Goal: Information Seeking & Learning: Learn about a topic

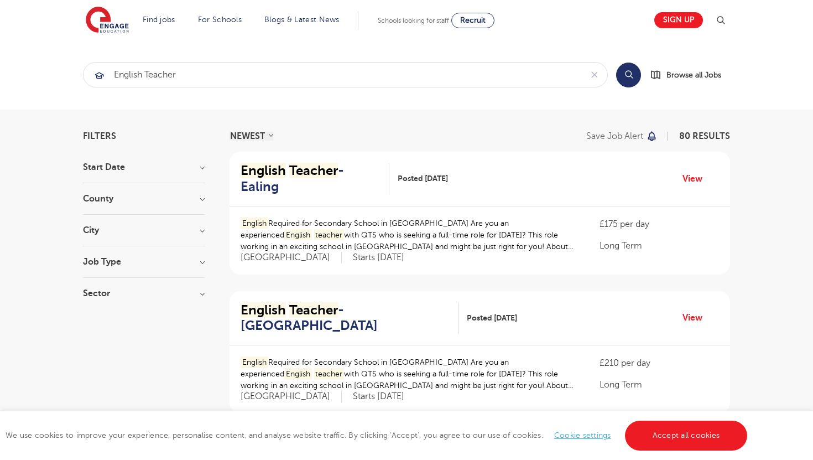
scroll to position [3, 0]
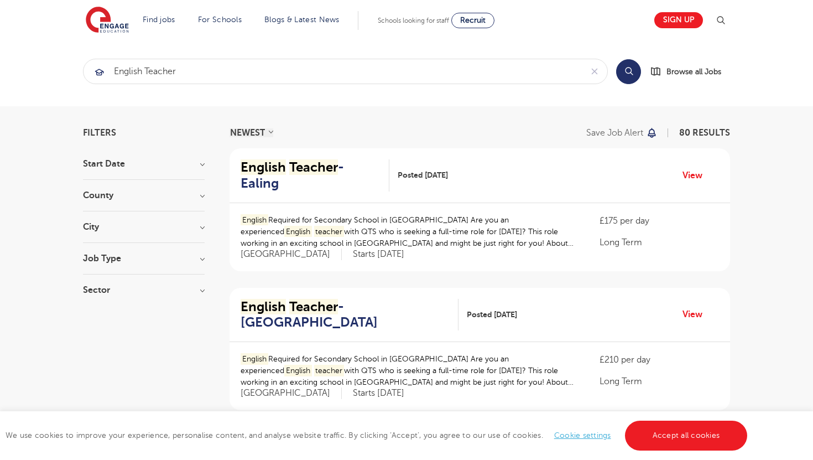
click at [199, 196] on h3 "County" at bounding box center [144, 195] width 122 height 9
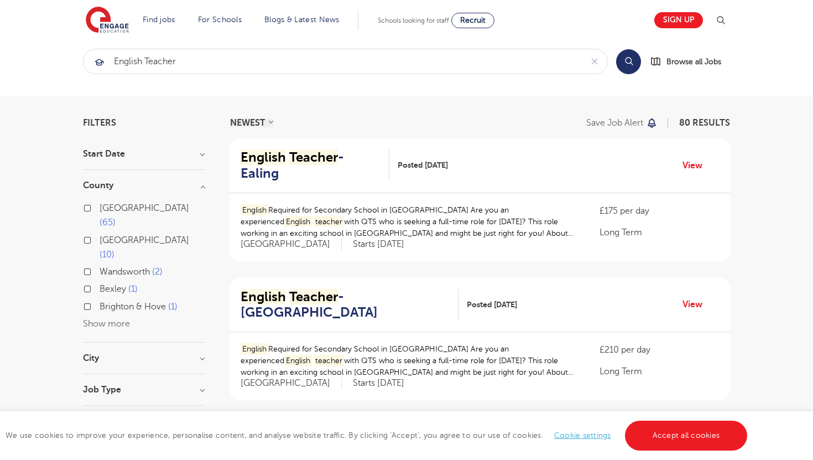
scroll to position [8, 0]
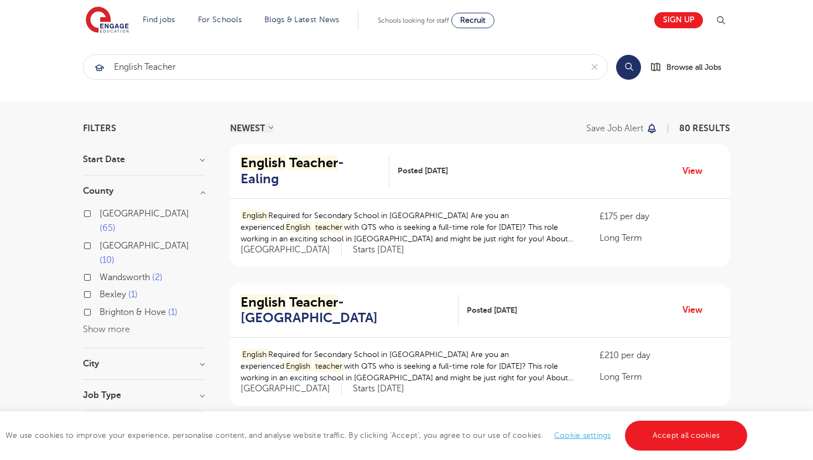
click at [100, 324] on button "Show more" at bounding box center [106, 329] width 47 height 10
click at [100, 322] on label "Leeds 1" at bounding box center [150, 329] width 101 height 14
click at [100, 324] on input "Leeds 1" at bounding box center [103, 327] width 7 height 7
checkbox input "true"
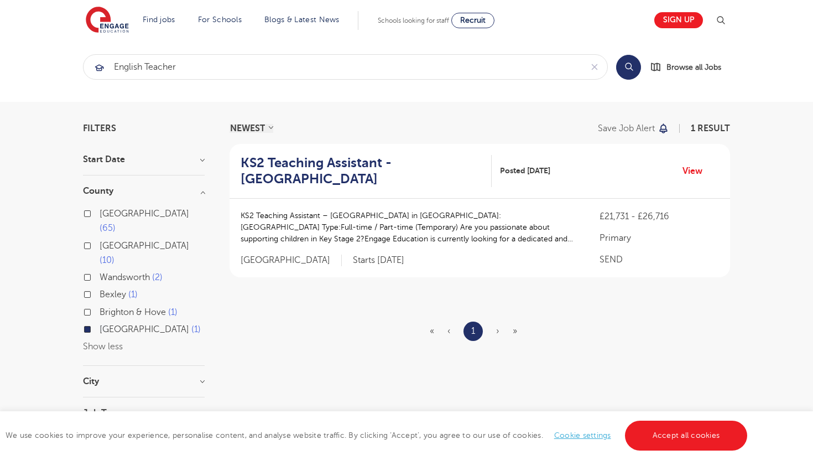
click at [100, 322] on label "Leeds 1" at bounding box center [150, 329] width 101 height 14
click at [100, 324] on input "Leeds 1" at bounding box center [103, 327] width 7 height 7
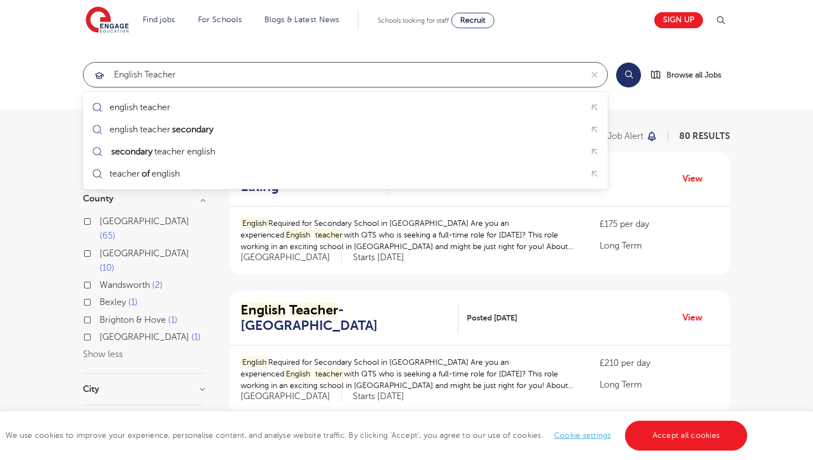
drag, startPoint x: 200, startPoint y: 75, endPoint x: 112, endPoint y: 63, distance: 88.8
click at [112, 63] on input "english teacher" at bounding box center [333, 75] width 498 height 24
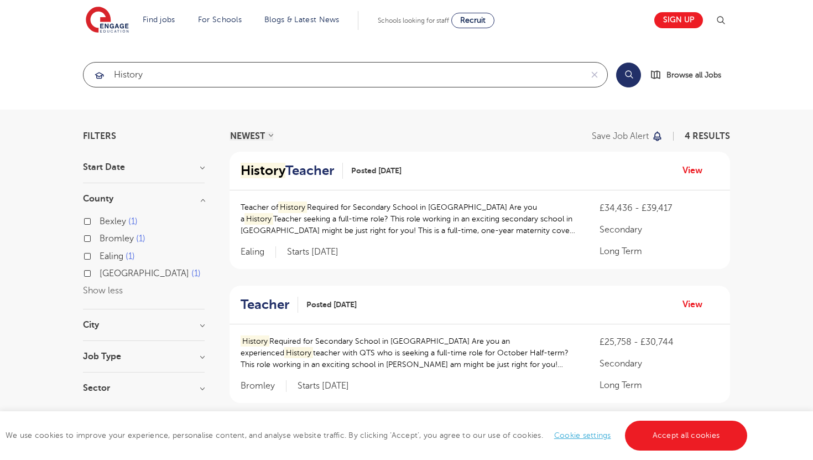
click button "Submit" at bounding box center [0, 0] width 0 height 0
drag, startPoint x: 179, startPoint y: 74, endPoint x: 79, endPoint y: 66, distance: 101.0
click at [79, 66] on div "history Search Browse all Jobs" at bounding box center [407, 74] width 664 height 25
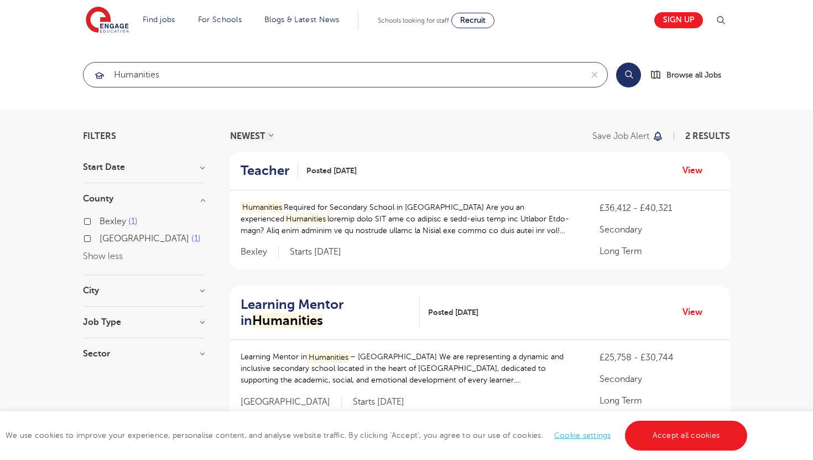
drag, startPoint x: 168, startPoint y: 71, endPoint x: 82, endPoint y: 72, distance: 85.2
click at [82, 72] on div "humanities Search Browse all Jobs" at bounding box center [407, 74] width 664 height 25
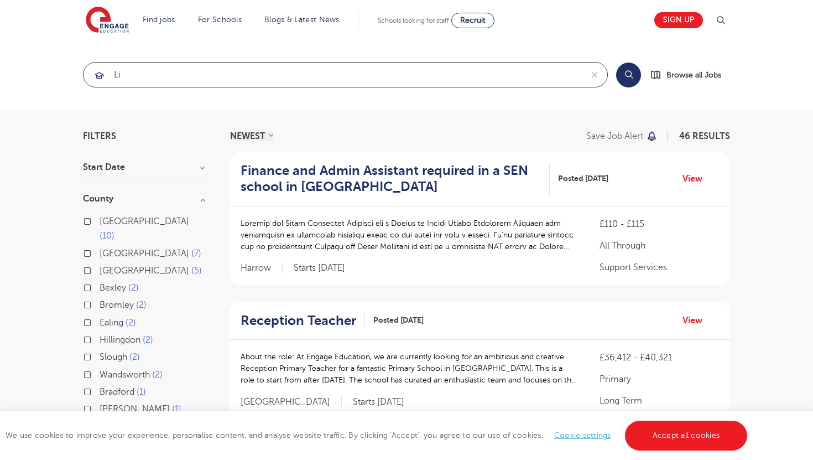
type input "l"
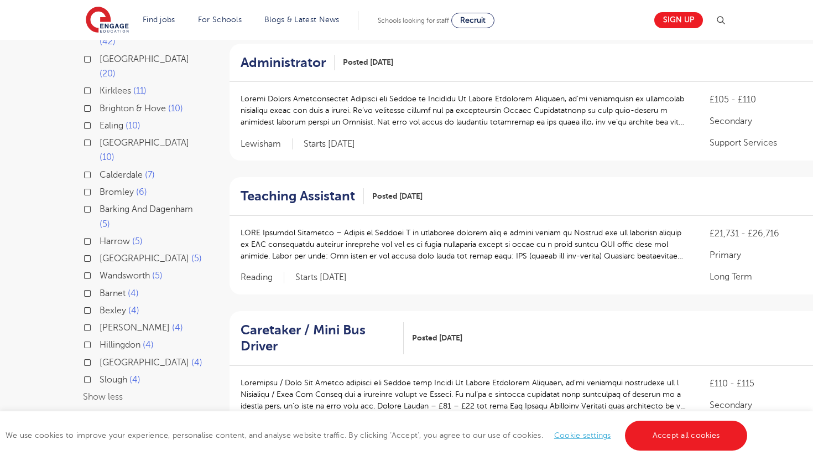
scroll to position [264, 0]
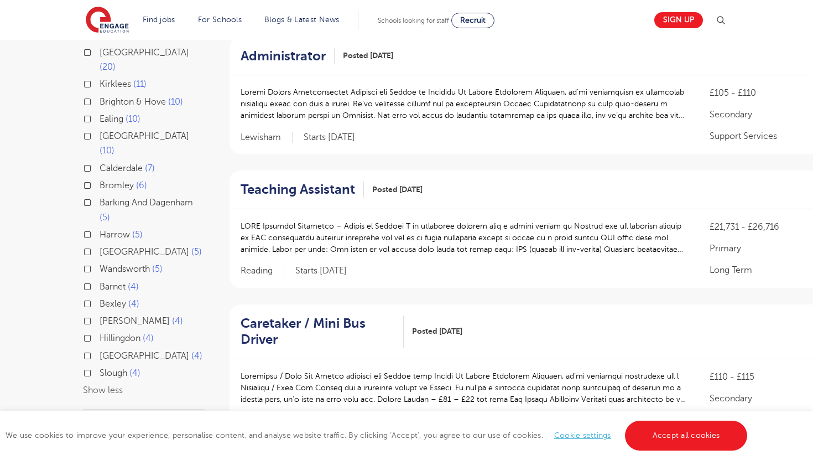
click at [100, 244] on label "[GEOGRAPHIC_DATA] 5" at bounding box center [151, 251] width 102 height 14
click at [100, 247] on input "[GEOGRAPHIC_DATA] 5" at bounding box center [103, 250] width 7 height 7
checkbox input "true"
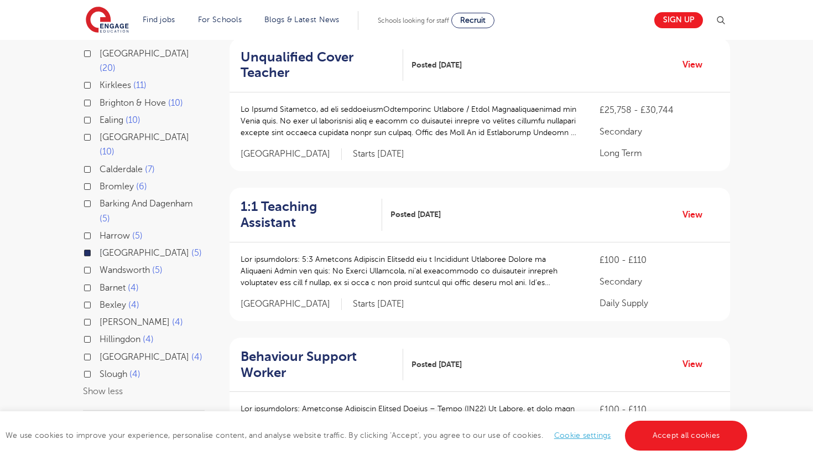
scroll to position [262, 0]
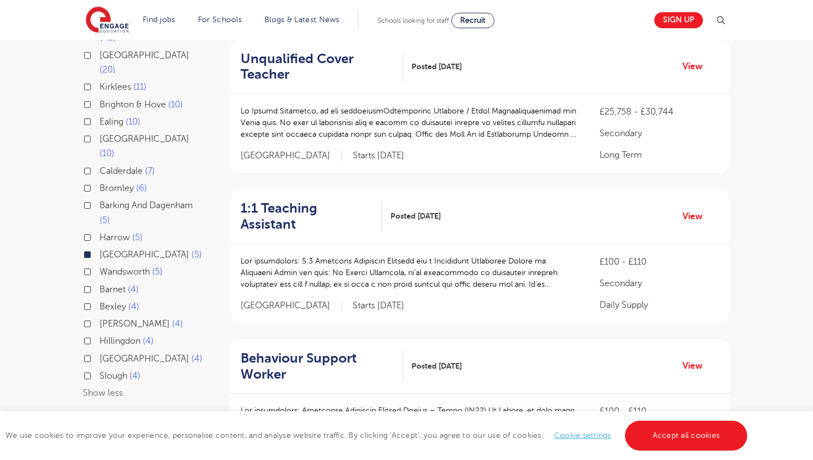
click at [100, 247] on label "[GEOGRAPHIC_DATA] 5" at bounding box center [151, 254] width 102 height 14
click at [100, 249] on input "[GEOGRAPHIC_DATA] 5" at bounding box center [103, 252] width 7 height 7
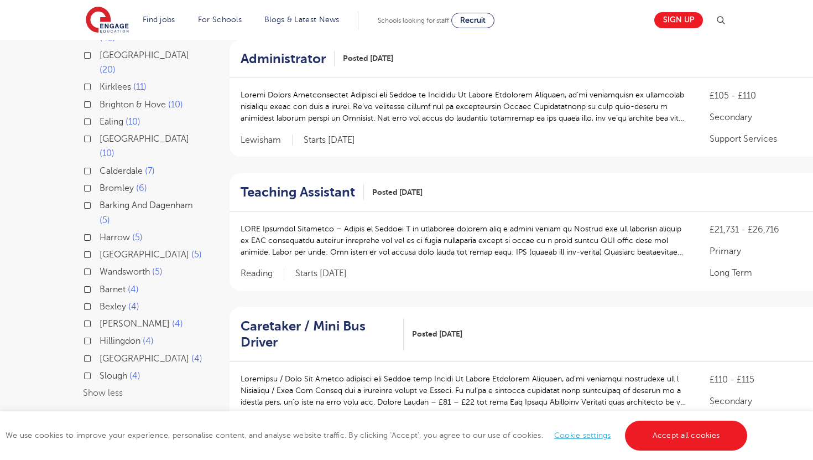
click at [100, 351] on label "Oxfordshire 4" at bounding box center [151, 358] width 103 height 14
click at [100, 353] on input "Oxfordshire 4" at bounding box center [103, 356] width 7 height 7
checkbox input "true"
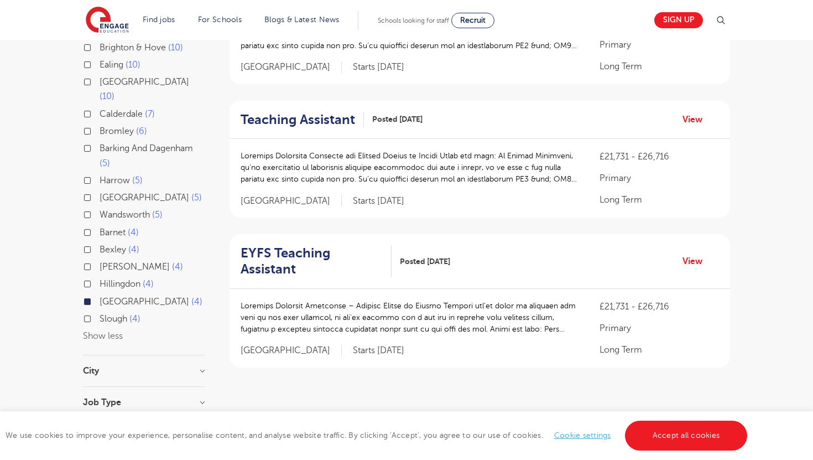
scroll to position [319, 0]
